Goal: Information Seeking & Learning: Learn about a topic

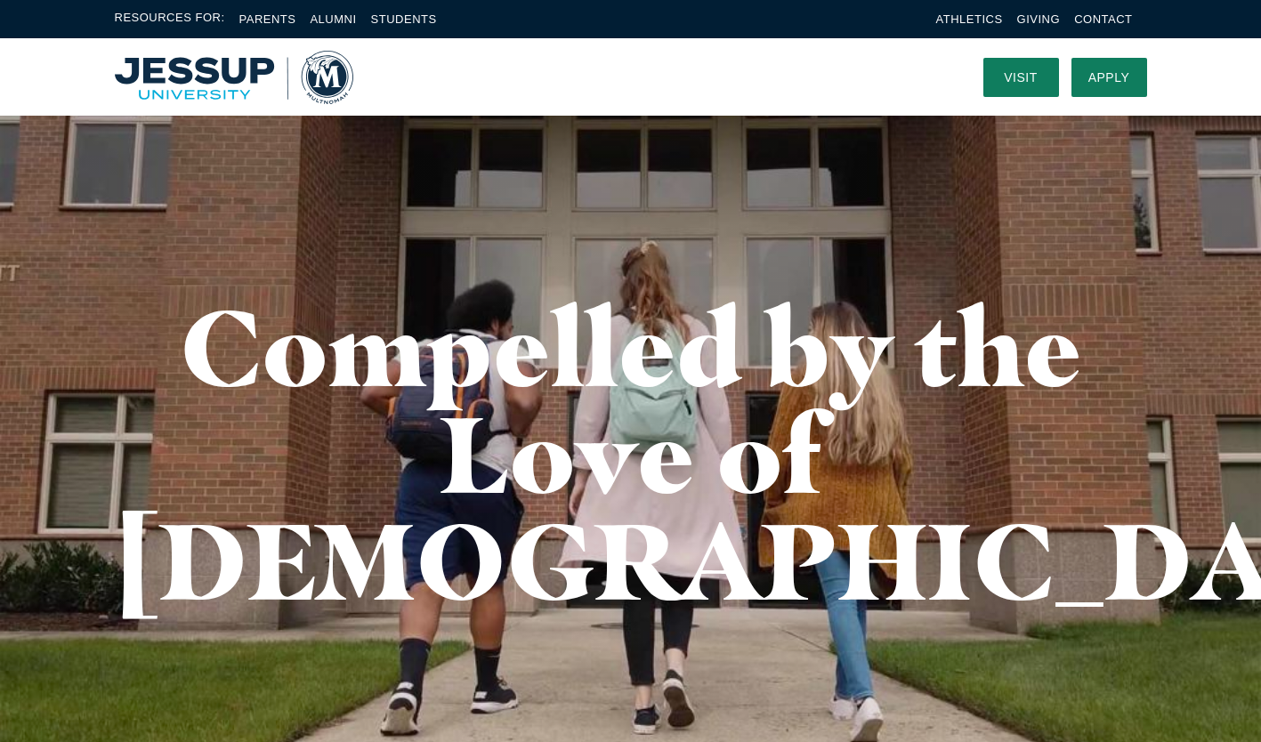
click at [1246, 47] on div "Visit Apply Menu" at bounding box center [630, 76] width 1261 height 77
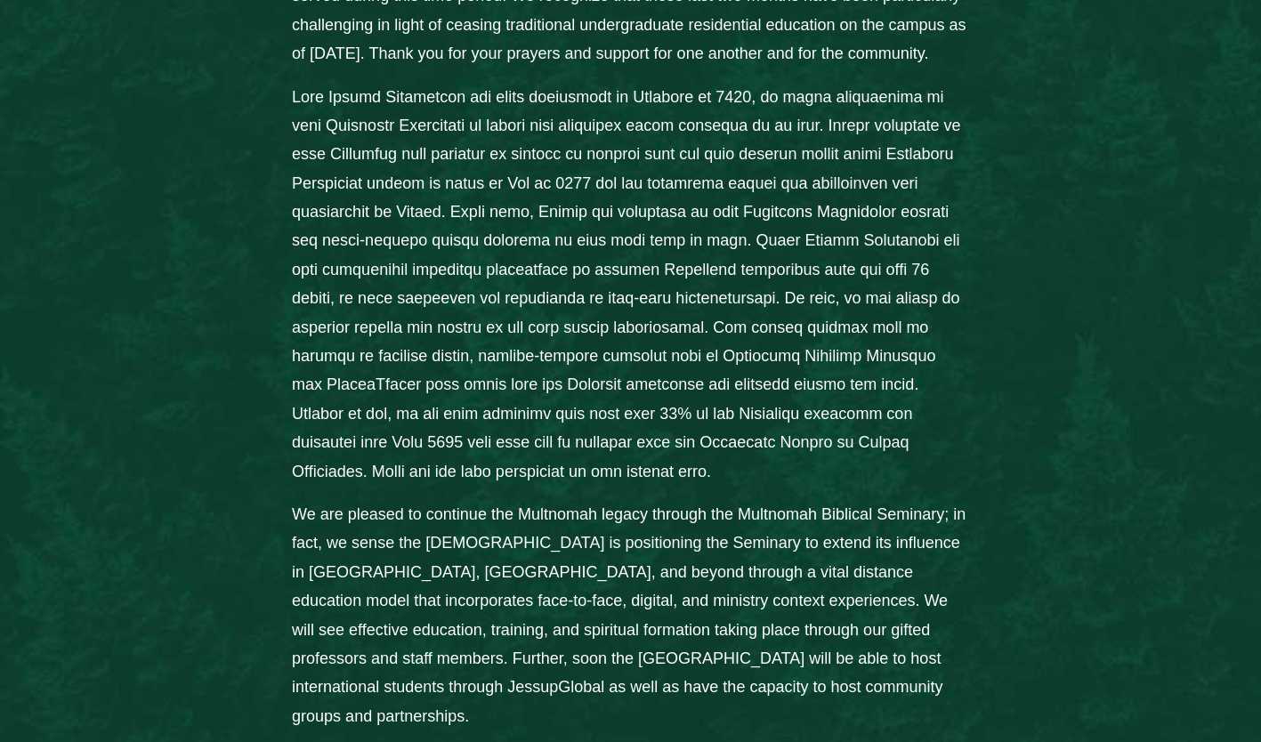
scroll to position [1129, 0]
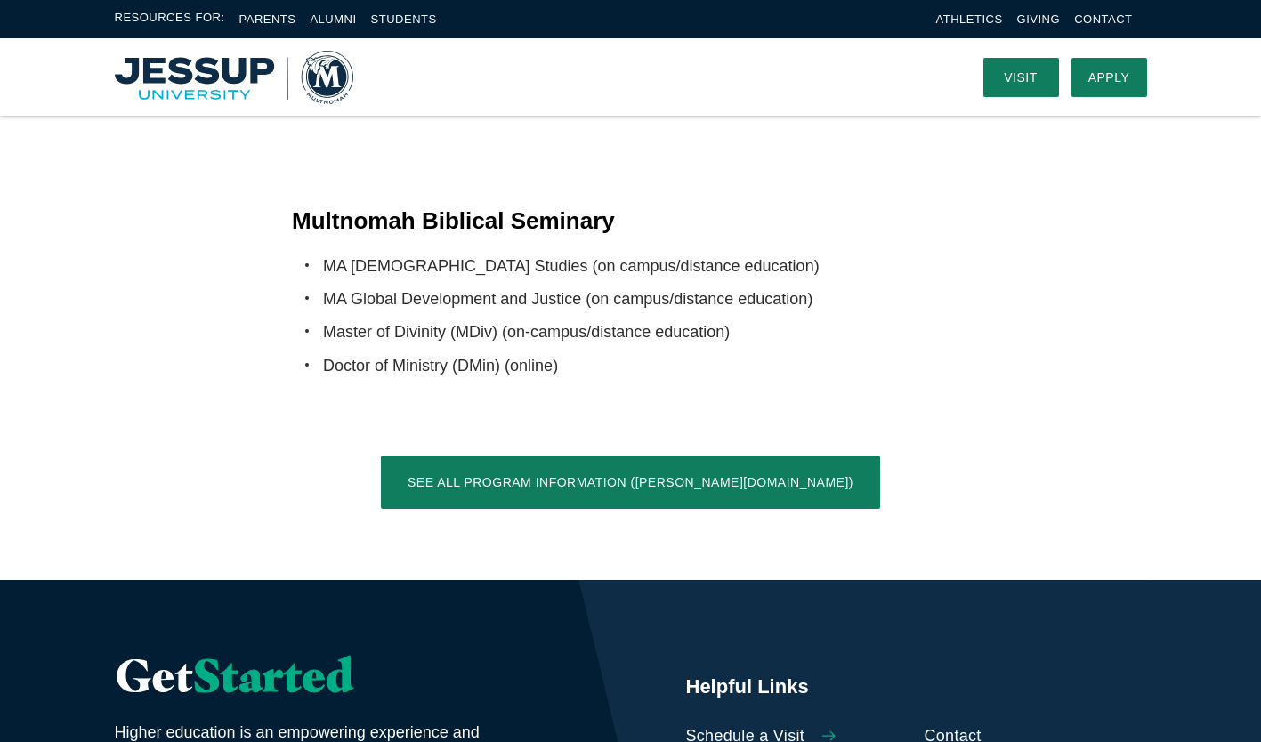
scroll to position [3474, 0]
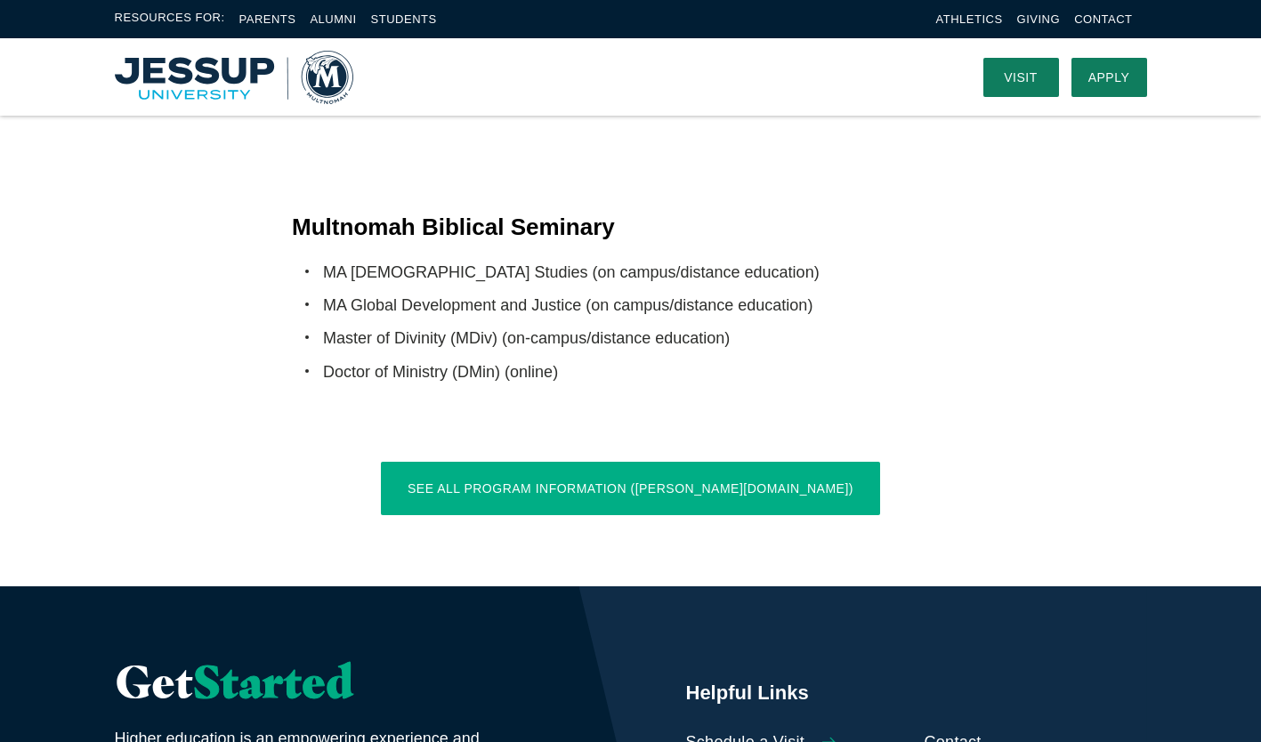
click at [747, 462] on link "See All Program Information ([PERSON_NAME][DOMAIN_NAME])" at bounding box center [630, 488] width 499 height 53
